Goal: Task Accomplishment & Management: Manage account settings

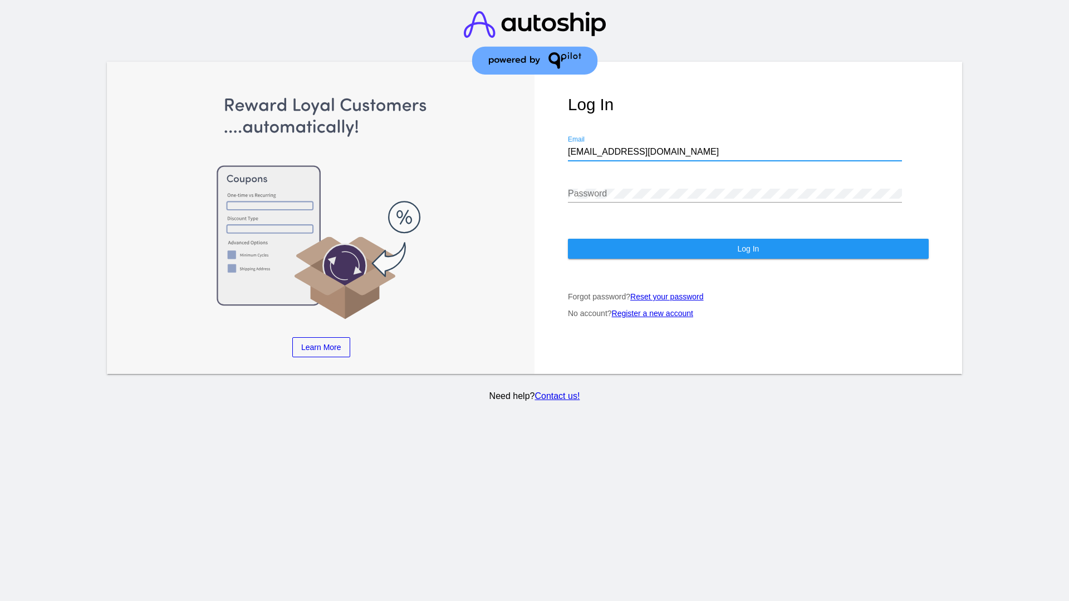
type input "jr@patternsinthecloud.com"
click at [748, 249] on span "Log In" at bounding box center [748, 248] width 22 height 9
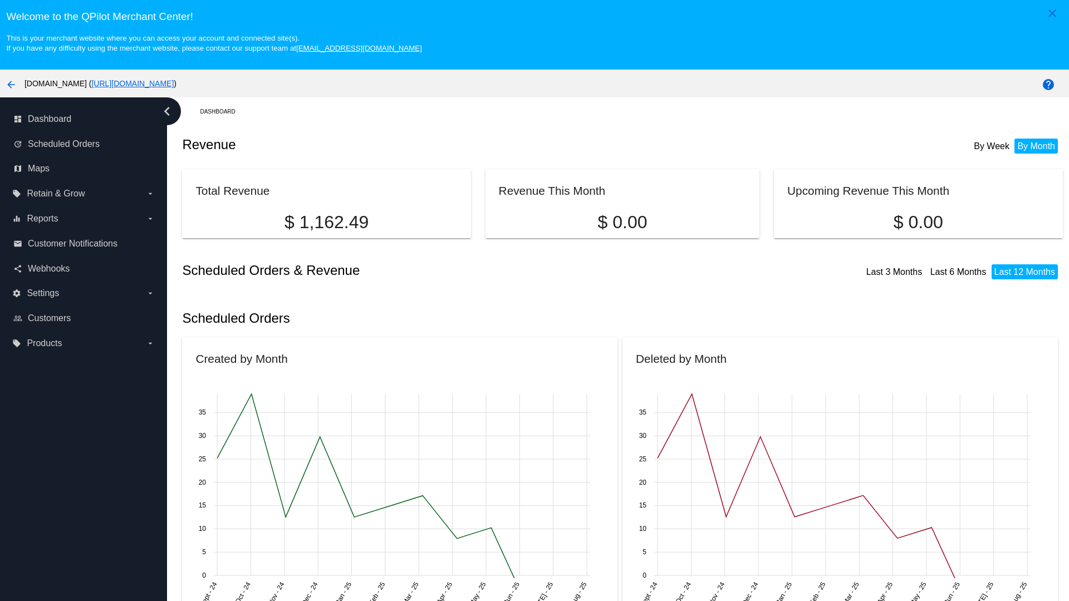
click at [84, 343] on label "local_offer Products arrow_drop_down" at bounding box center [83, 344] width 142 height 18
click at [0, 0] on input "local_offer Products arrow_drop_down" at bounding box center [0, 0] width 0 height 0
click at [51, 366] on span "Products" at bounding box center [51, 365] width 33 height 9
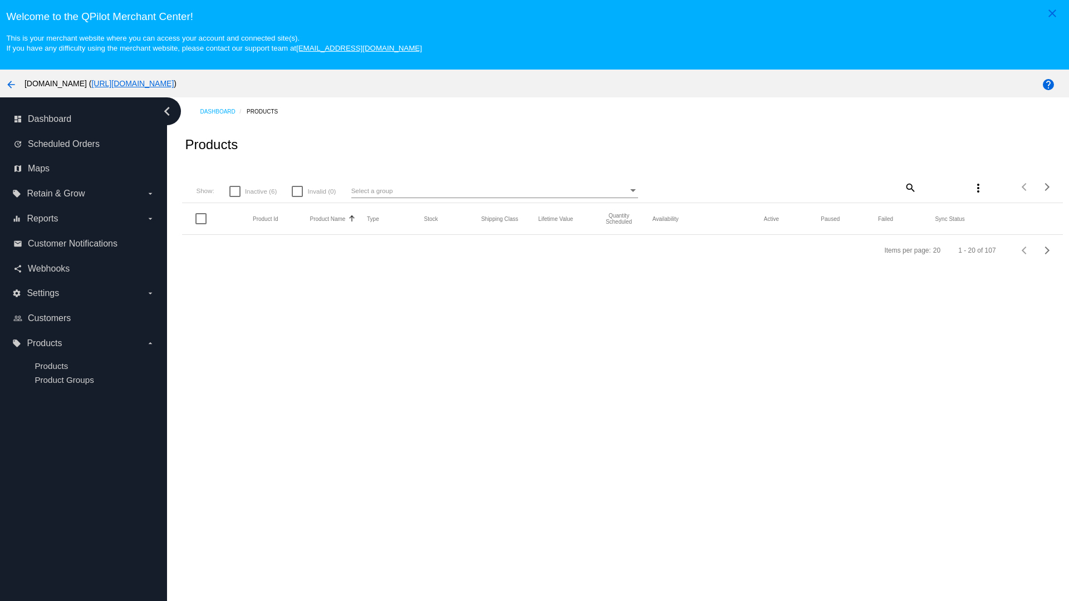
click at [253, 191] on span "Inactive (6)" at bounding box center [261, 191] width 32 height 13
click at [235, 197] on input "Inactive (6)" at bounding box center [234, 197] width 1 height 1
checkbox input "true"
click at [909, 187] on mat-icon "search" at bounding box center [909, 187] width 13 height 17
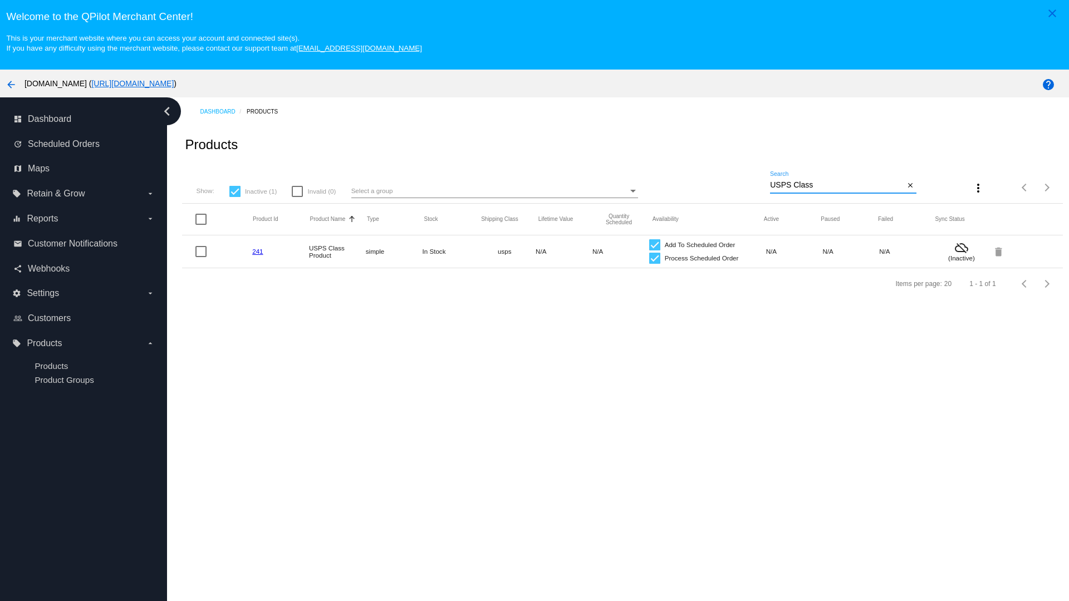
type input "Variable Enable"
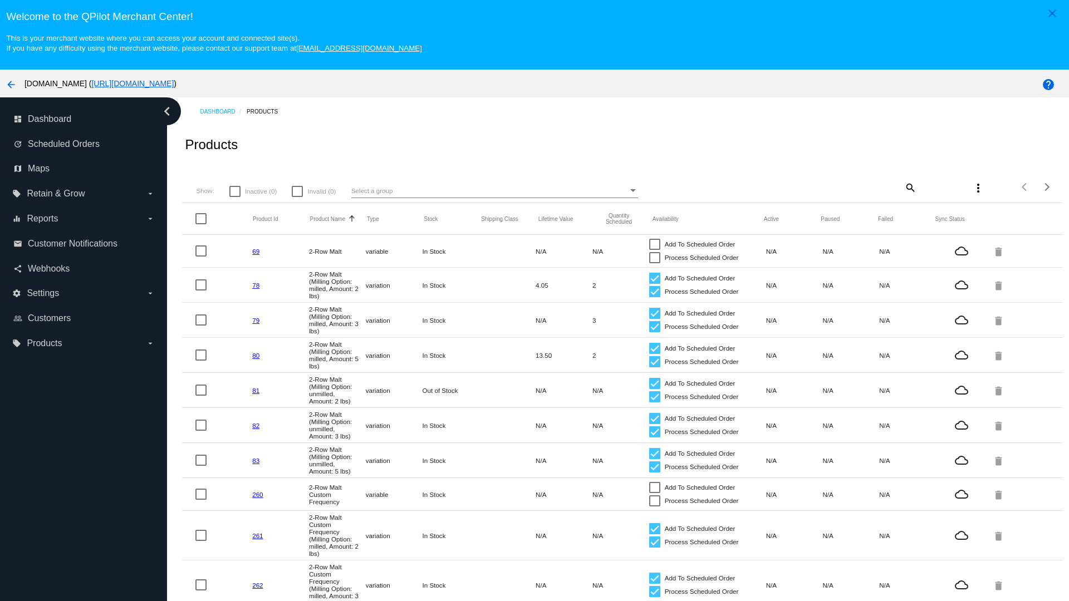
click at [909, 187] on mat-icon "search" at bounding box center [909, 187] width 13 height 17
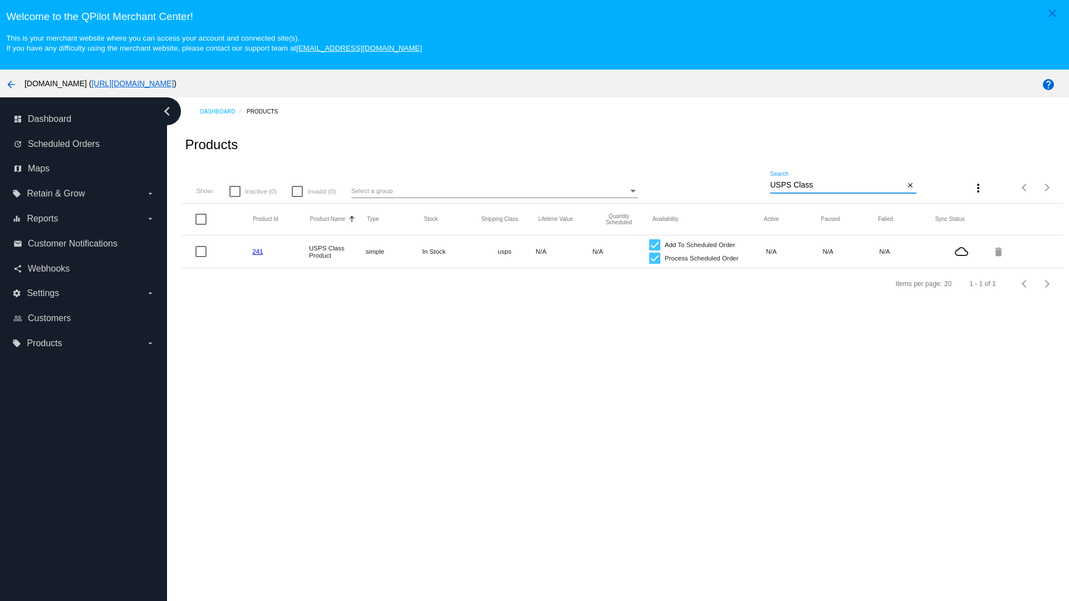
type input "Variable Enable"
